Goal: Transaction & Acquisition: Purchase product/service

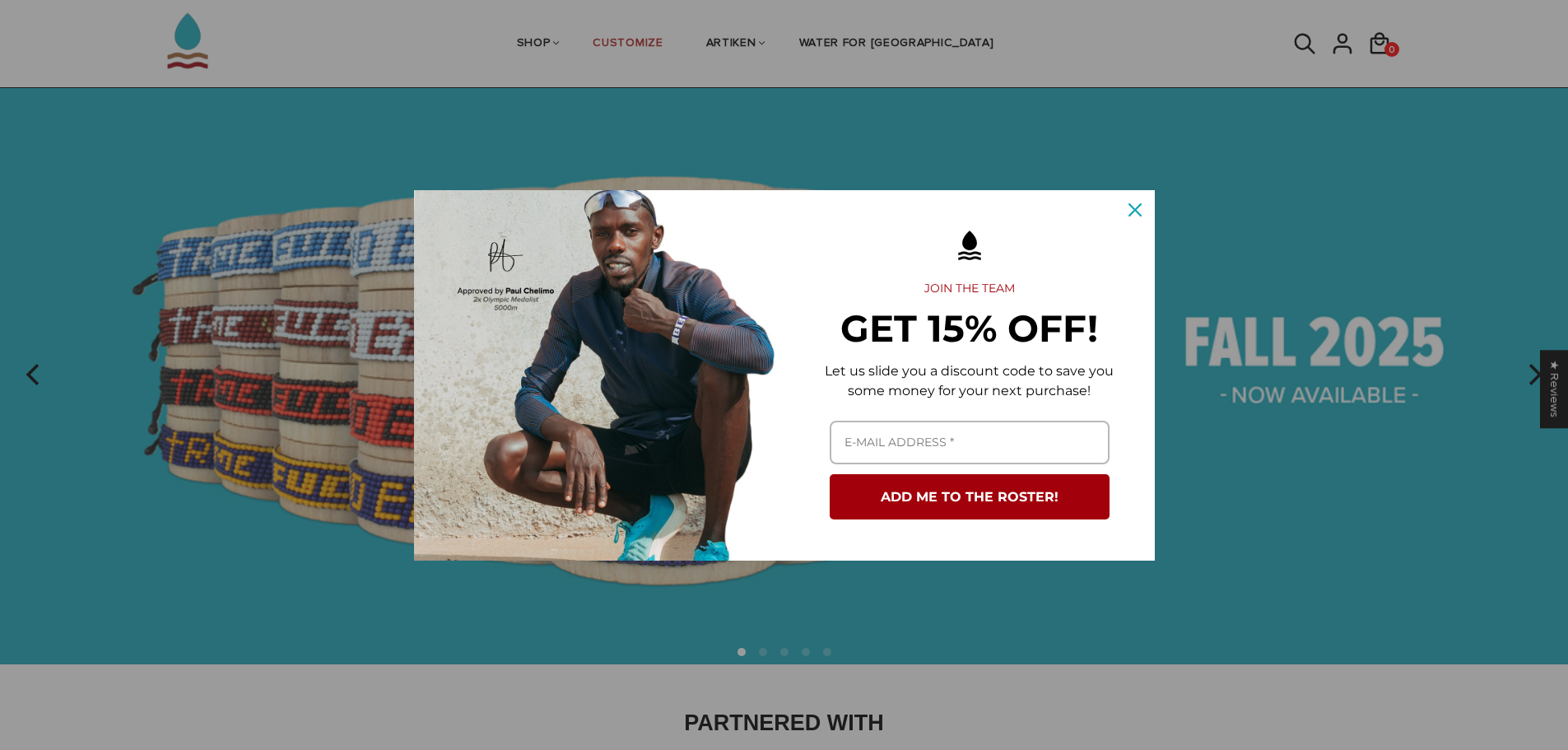
scroll to position [82, 0]
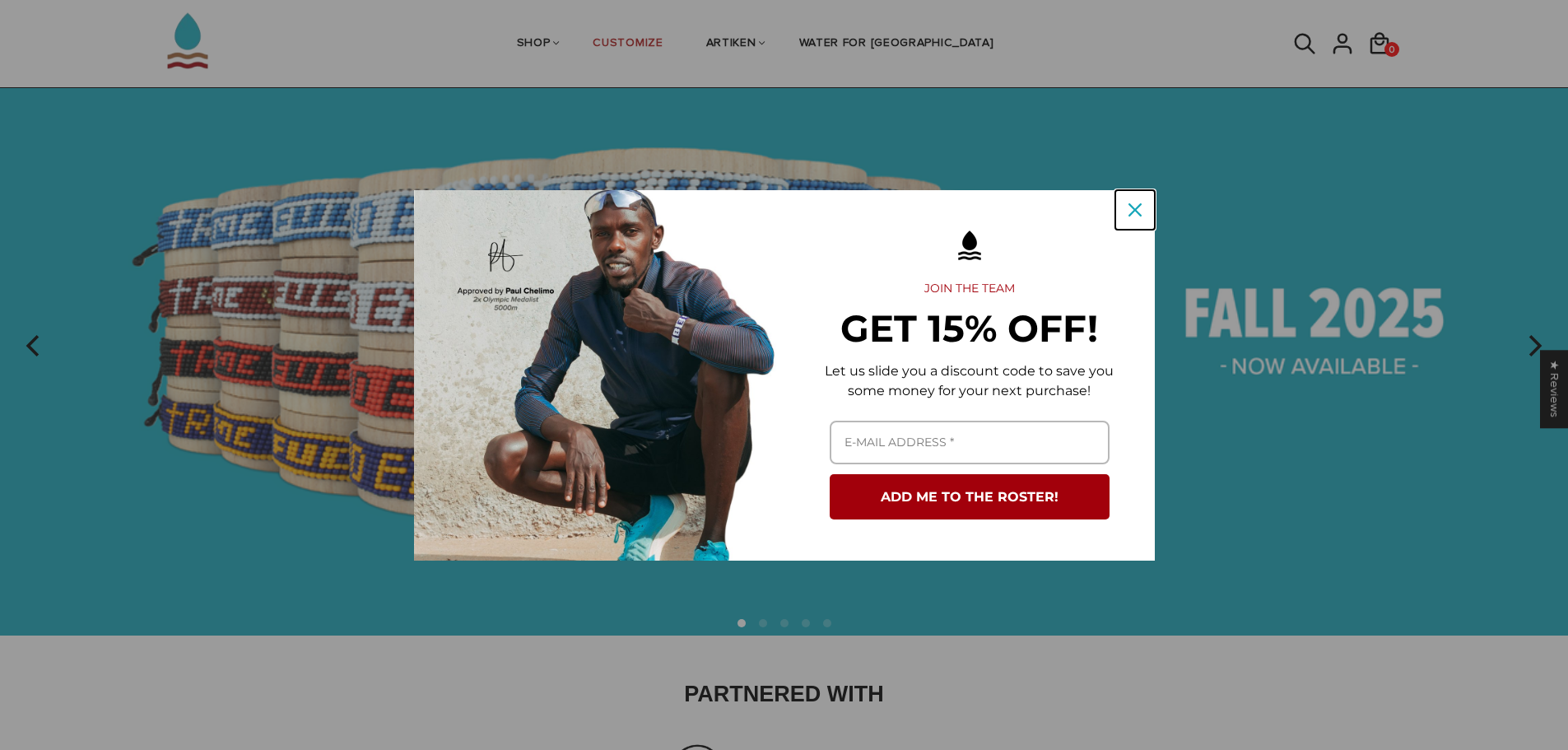
click at [1138, 212] on icon "close icon" at bounding box center [1135, 210] width 14 height 14
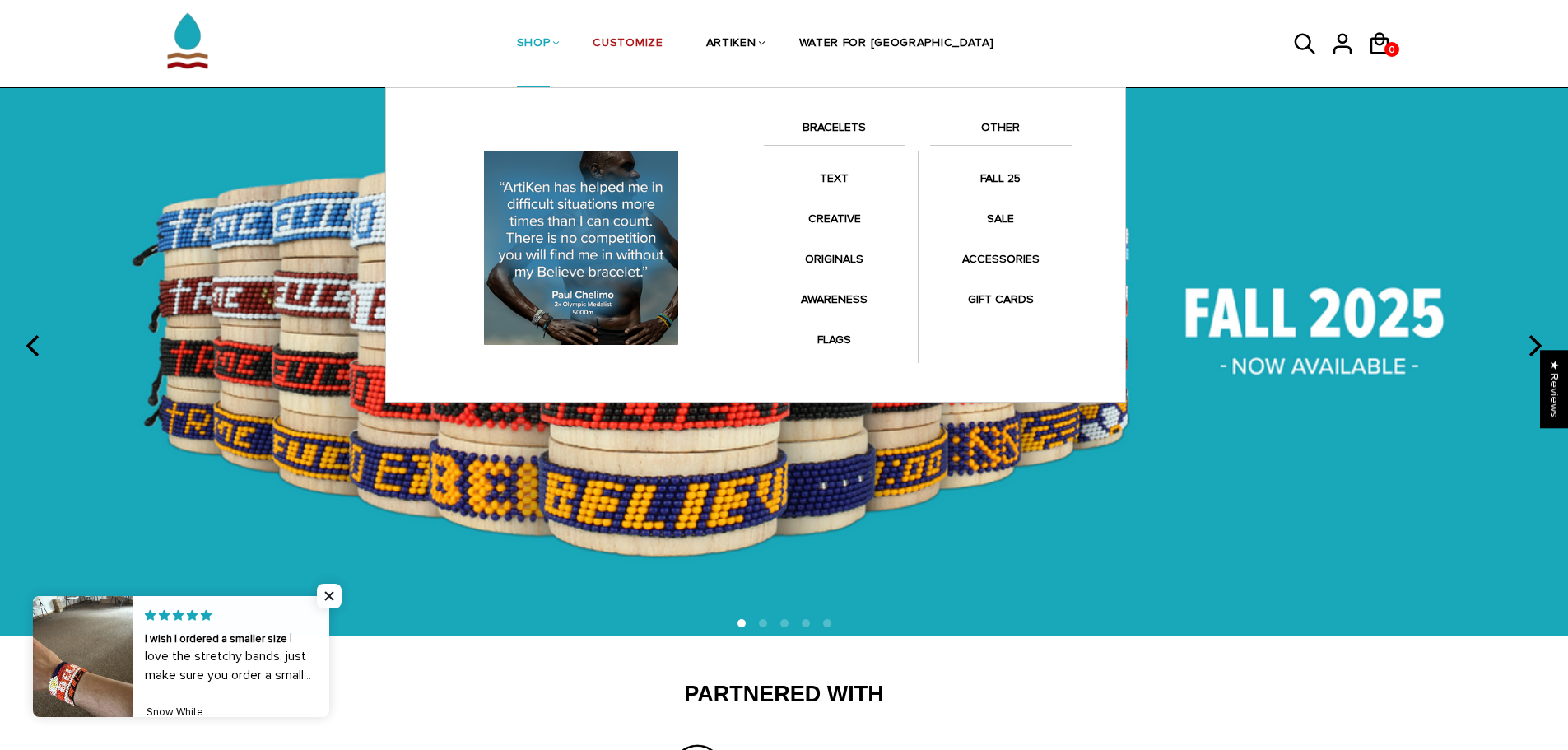
click at [806, 126] on link "BRACELETS" at bounding box center [834, 131] width 141 height 28
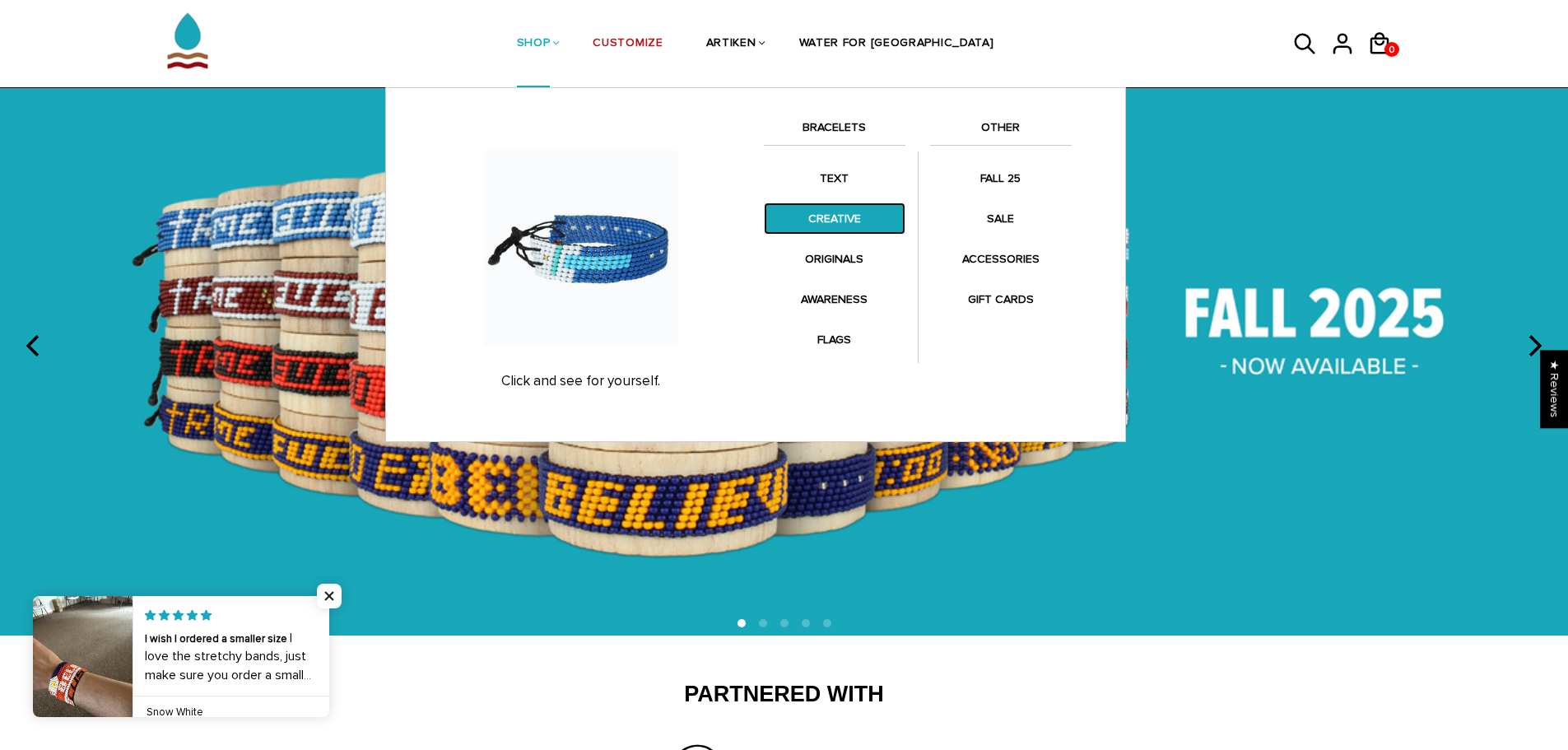
click at [829, 213] on link "CREATIVE" at bounding box center [834, 219] width 141 height 32
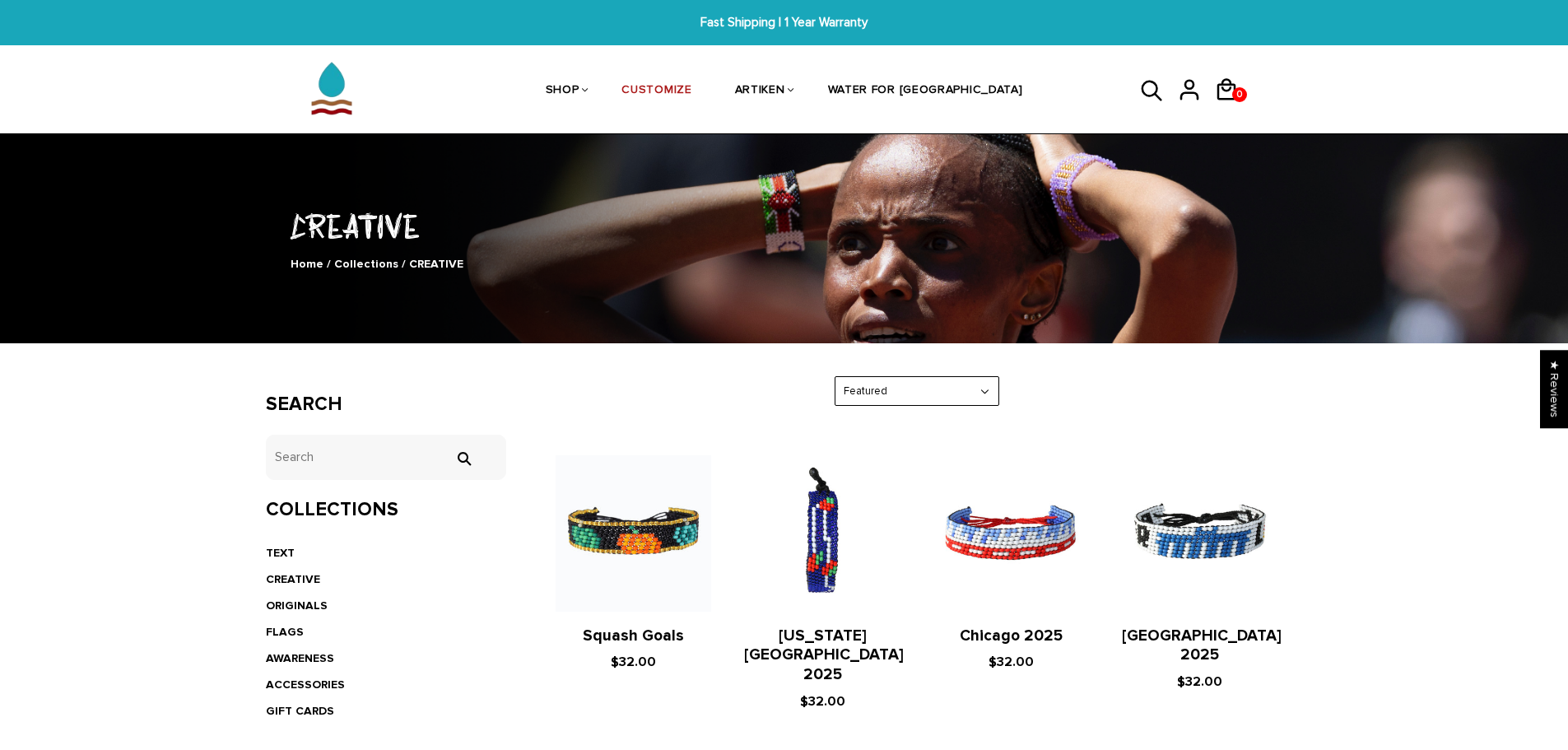
drag, startPoint x: 0, startPoint y: 0, endPoint x: 1460, endPoint y: 592, distance: 1575.5
